Goal: Task Accomplishment & Management: Use online tool/utility

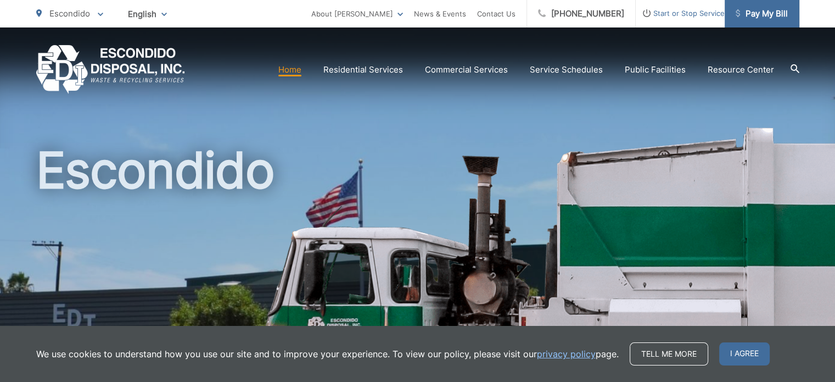
click at [767, 15] on span "Pay My Bill" at bounding box center [762, 13] width 52 height 13
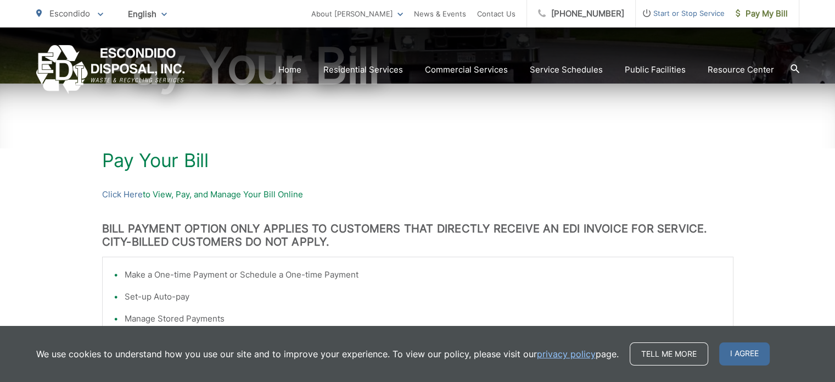
scroll to position [165, 0]
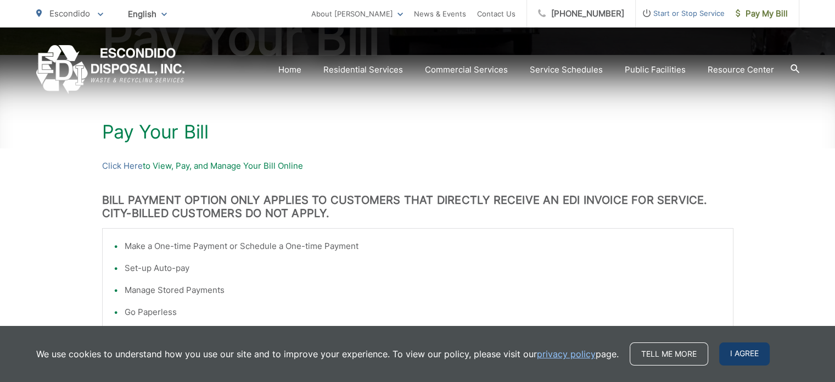
click at [739, 351] on span "I agree" at bounding box center [745, 353] width 51 height 23
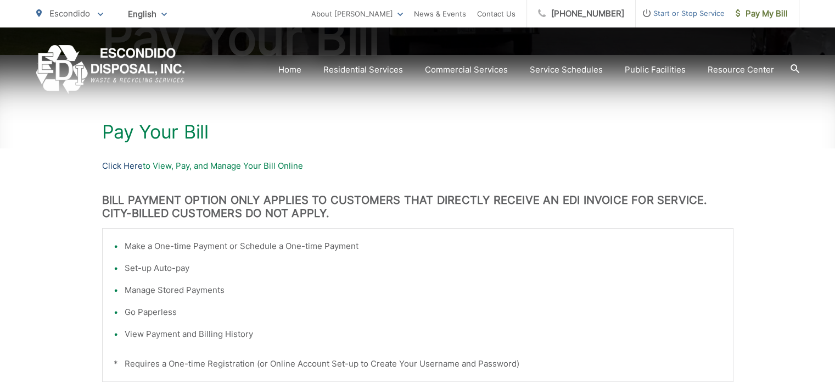
click at [110, 163] on link "Click Here" at bounding box center [122, 165] width 41 height 13
